Goal: Navigation & Orientation: Find specific page/section

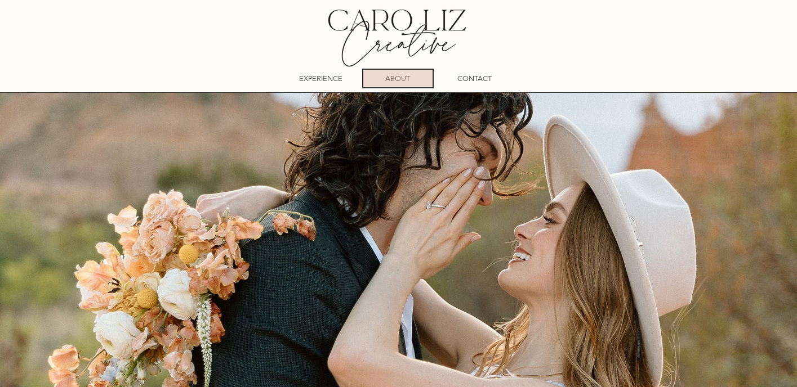
click at [400, 81] on p "ABOUT" at bounding box center [397, 78] width 25 height 17
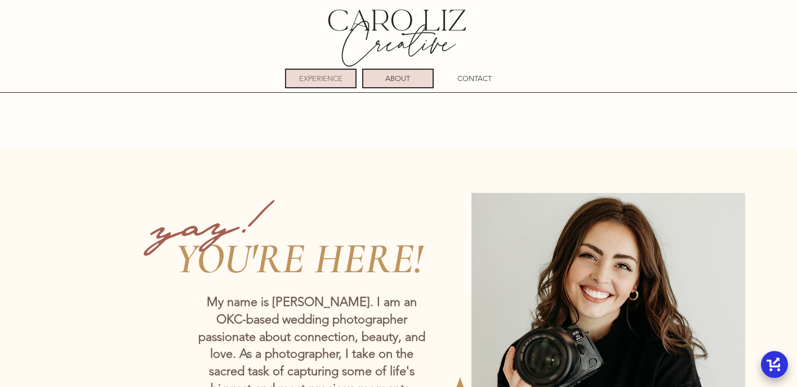
click at [328, 79] on p "EXPERIENCE" at bounding box center [320, 78] width 43 height 17
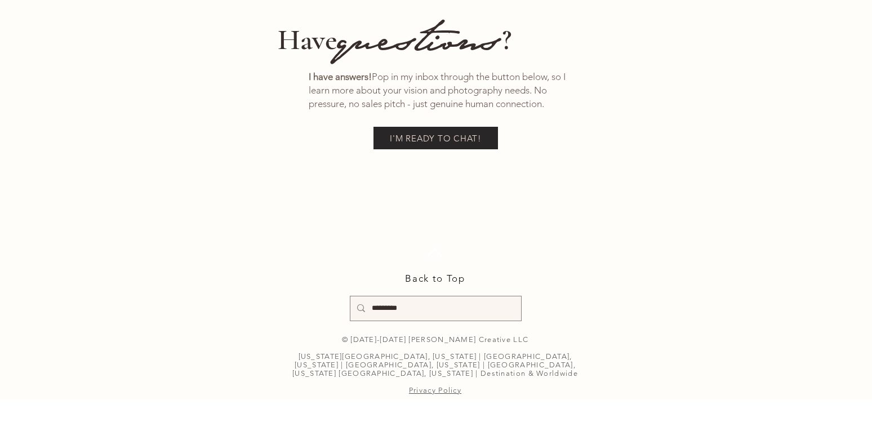
scroll to position [19877, 0]
